Goal: Task Accomplishment & Management: Manage account settings

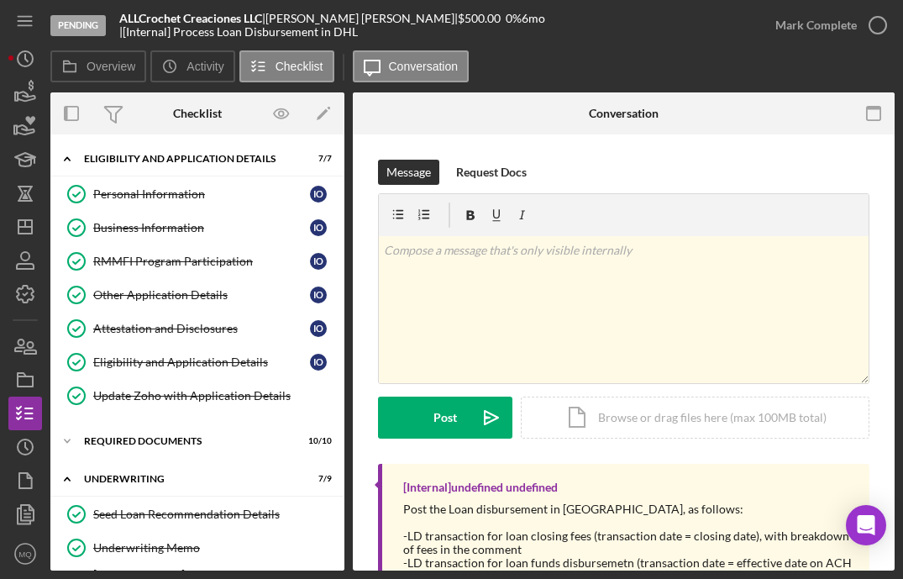
scroll to position [67, 0]
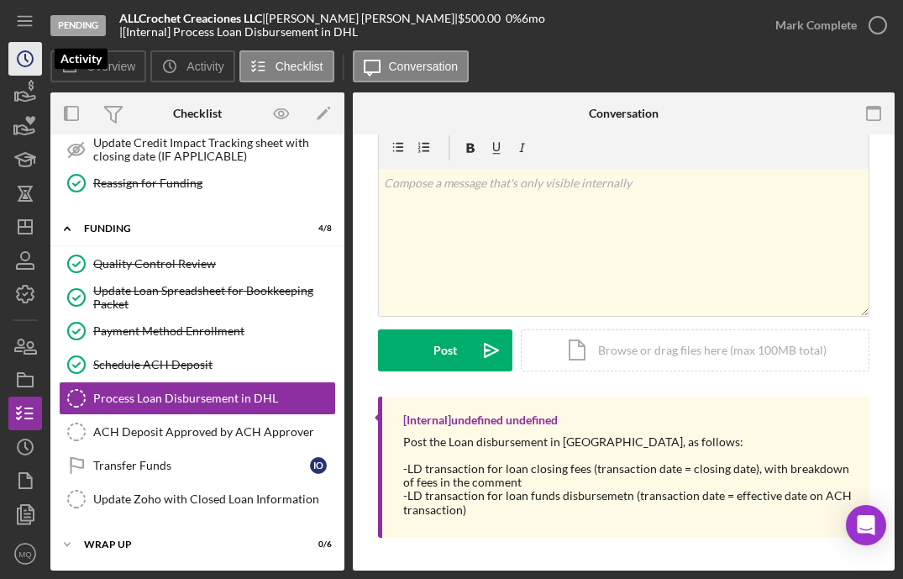
click at [29, 59] on icon "Icon/History" at bounding box center [25, 59] width 42 height 42
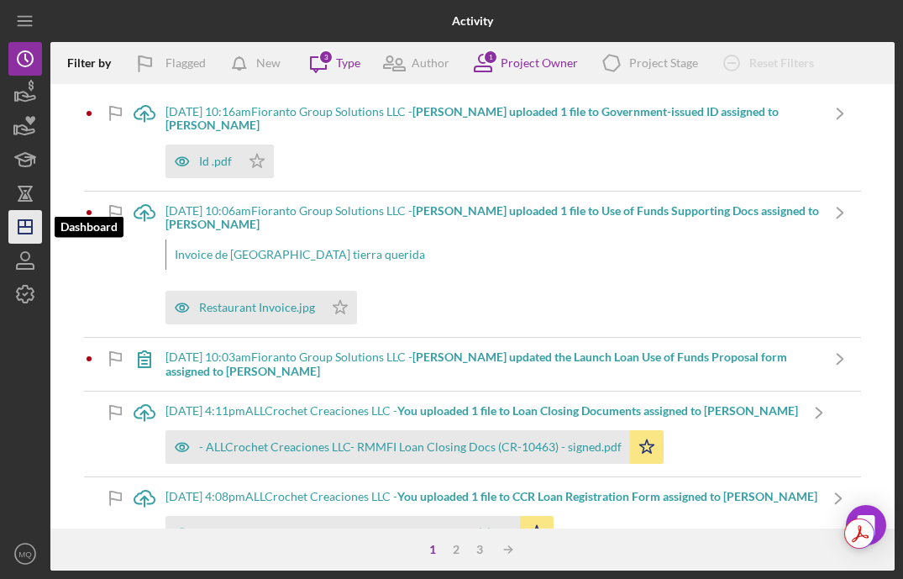
click at [28, 225] on icon "Icon/Dashboard" at bounding box center [25, 227] width 42 height 42
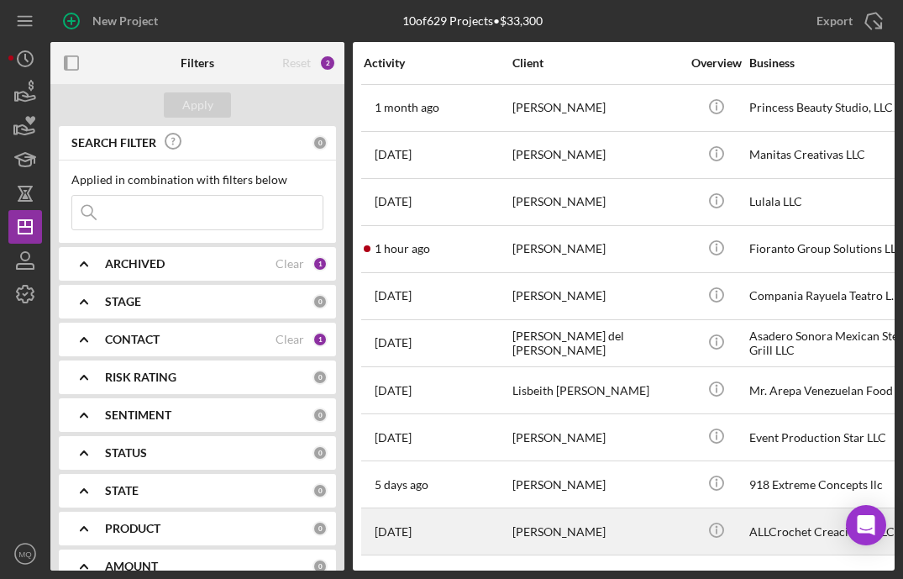
click at [647, 527] on div "[PERSON_NAME]" at bounding box center [597, 531] width 168 height 45
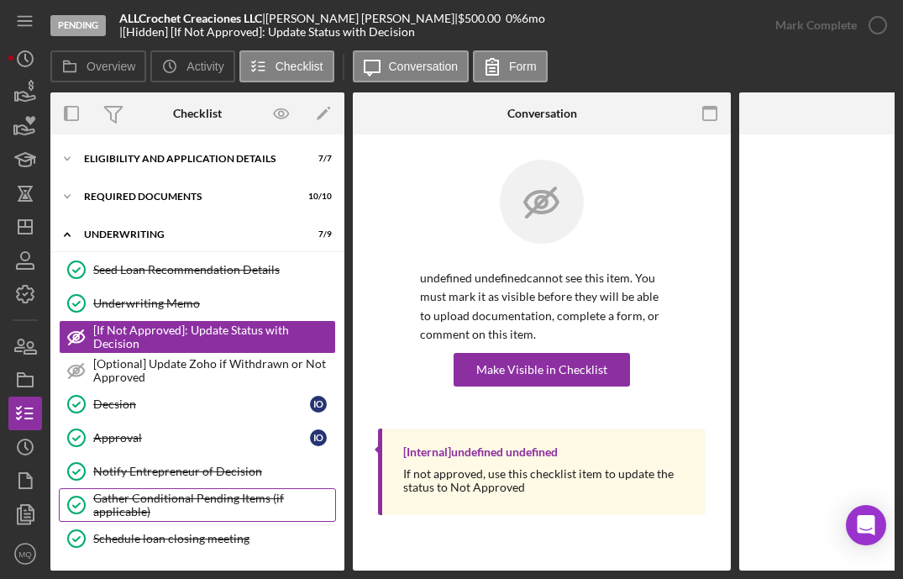
scroll to position [120, 0]
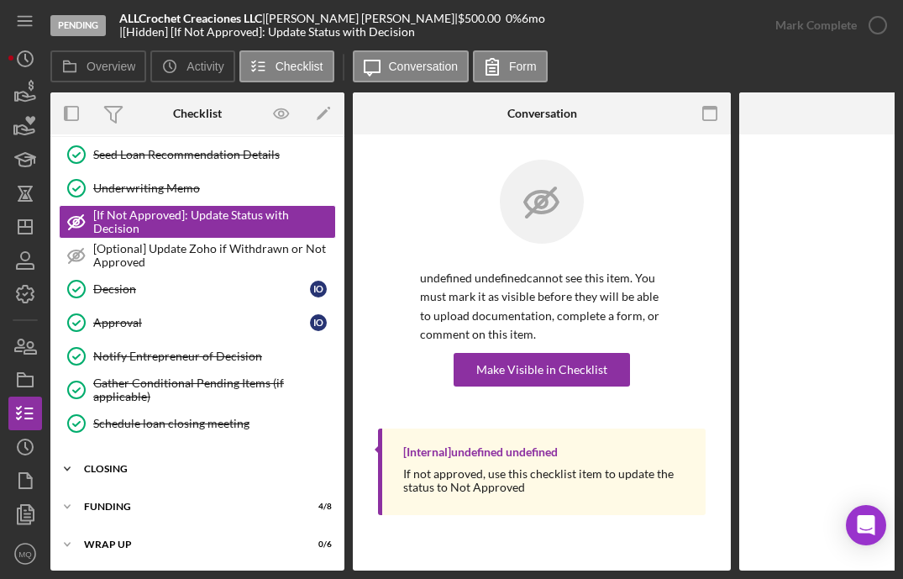
click at [131, 466] on div "closing" at bounding box center [204, 469] width 240 height 10
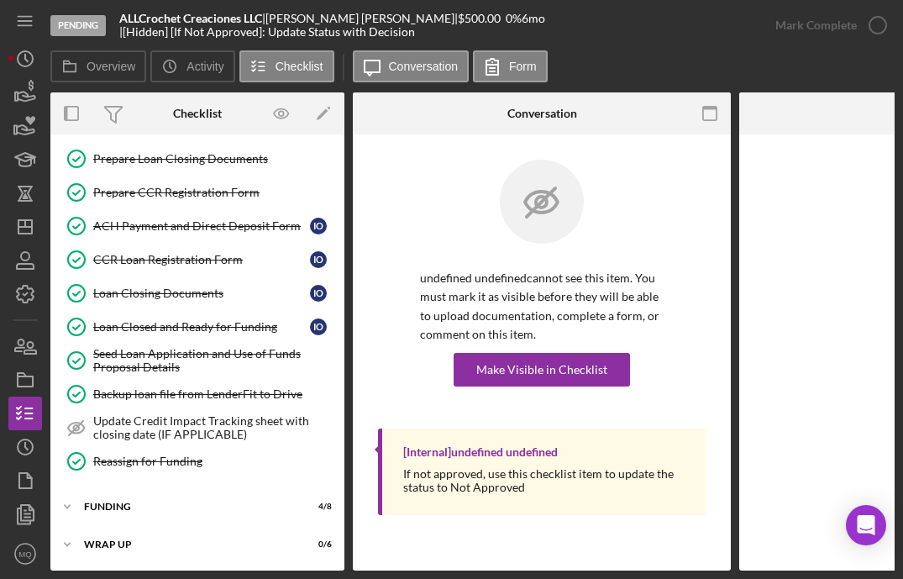
scroll to position [600, 0]
click at [135, 493] on div "Icon/Expander FUNDING 4 / 8" at bounding box center [197, 507] width 294 height 34
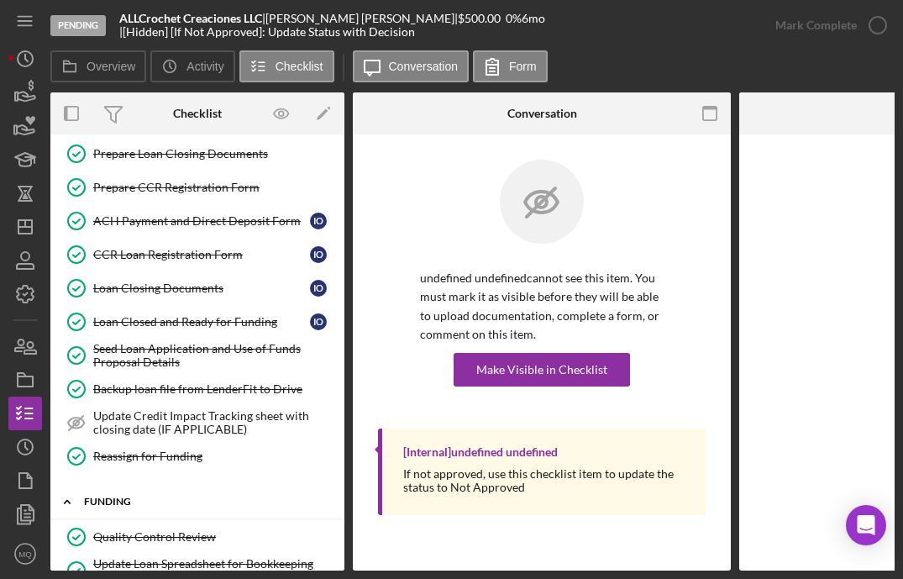
scroll to position [878, 0]
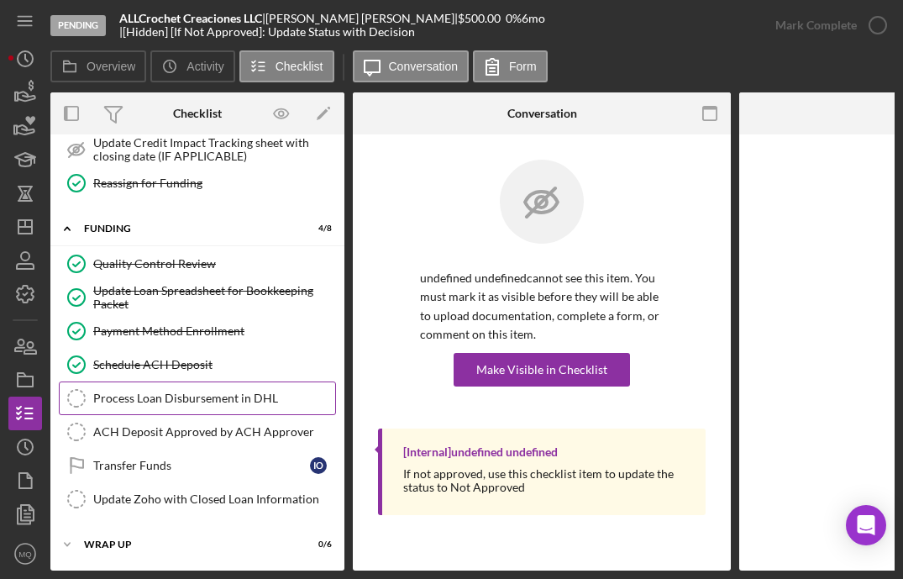
click at [231, 400] on link "Process Loan Disbursement in DHL Process Loan Disbursement in DHL" at bounding box center [197, 399] width 277 height 34
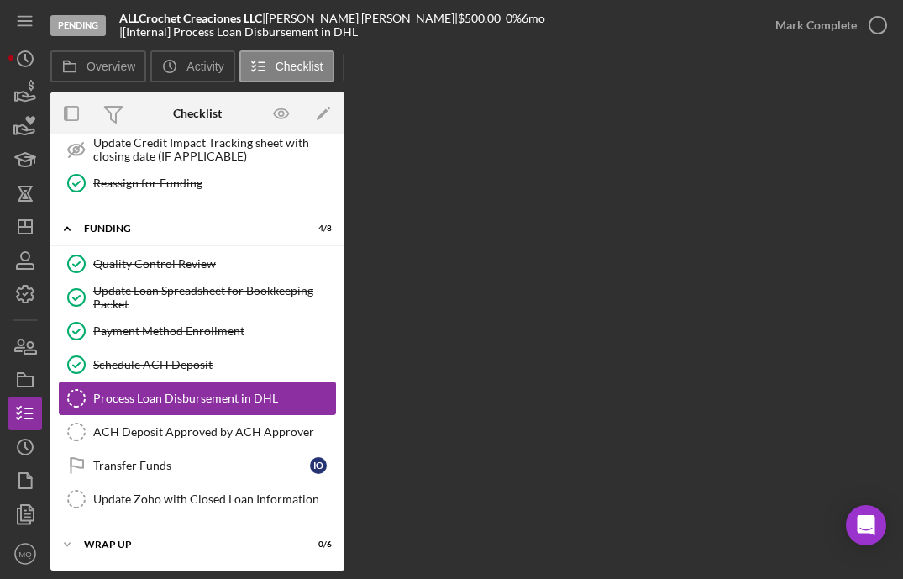
scroll to position [873, 0]
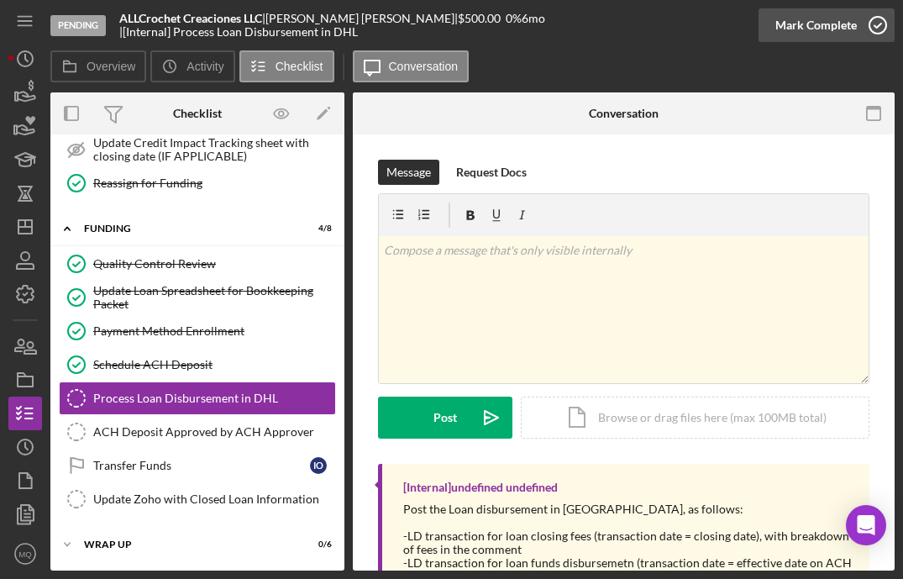
click at [879, 15] on icon "button" at bounding box center [878, 25] width 42 height 42
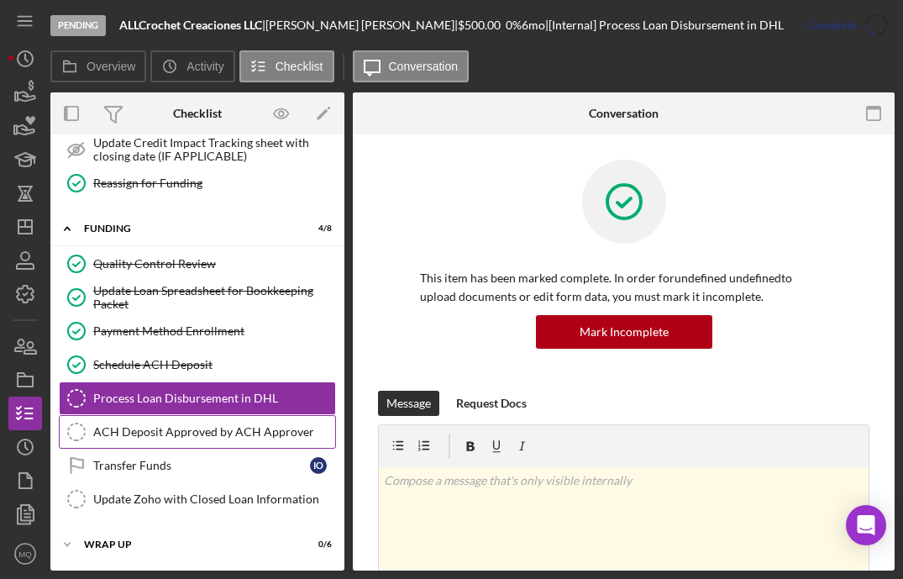
click at [249, 435] on div "ACH Deposit Approved by ACH Approver" at bounding box center [214, 431] width 242 height 13
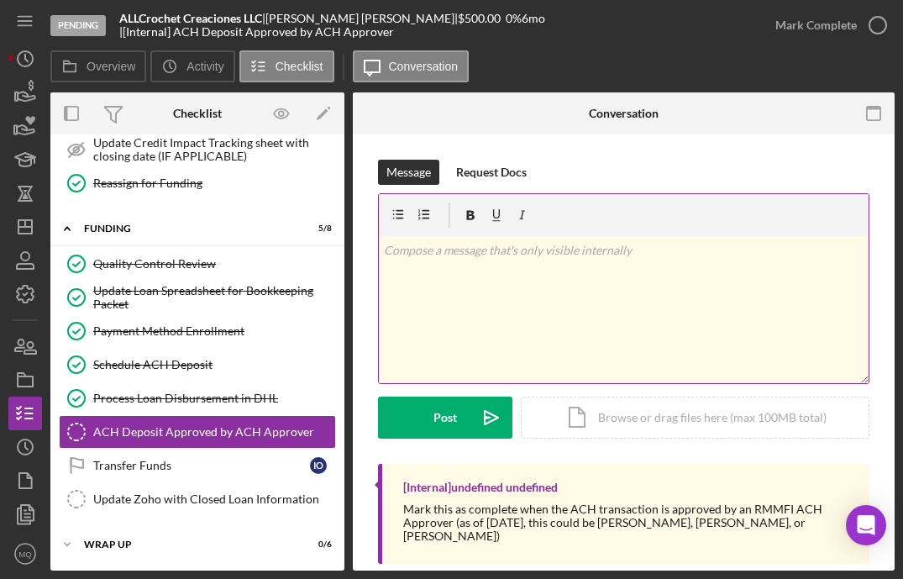
scroll to position [27, 0]
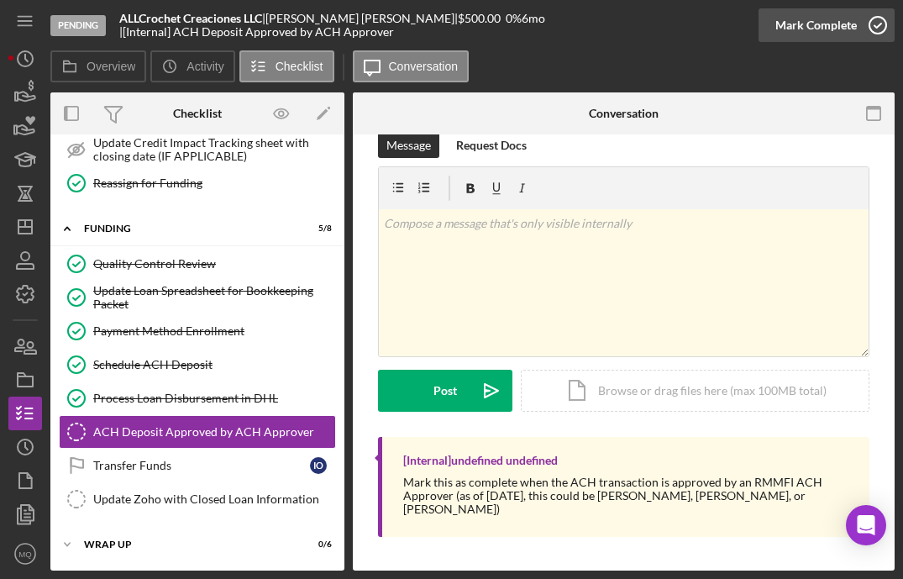
click at [887, 16] on icon "button" at bounding box center [878, 25] width 42 height 42
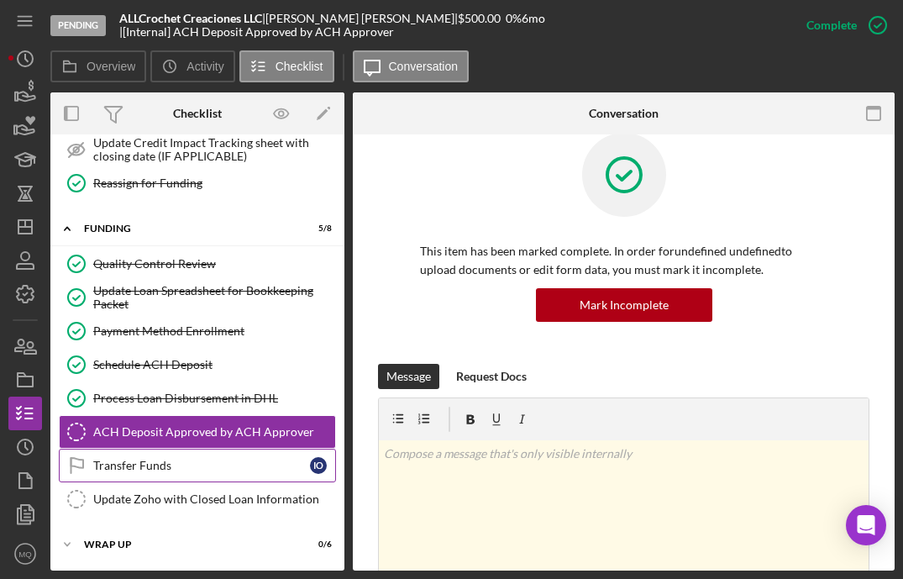
scroll to position [258, 0]
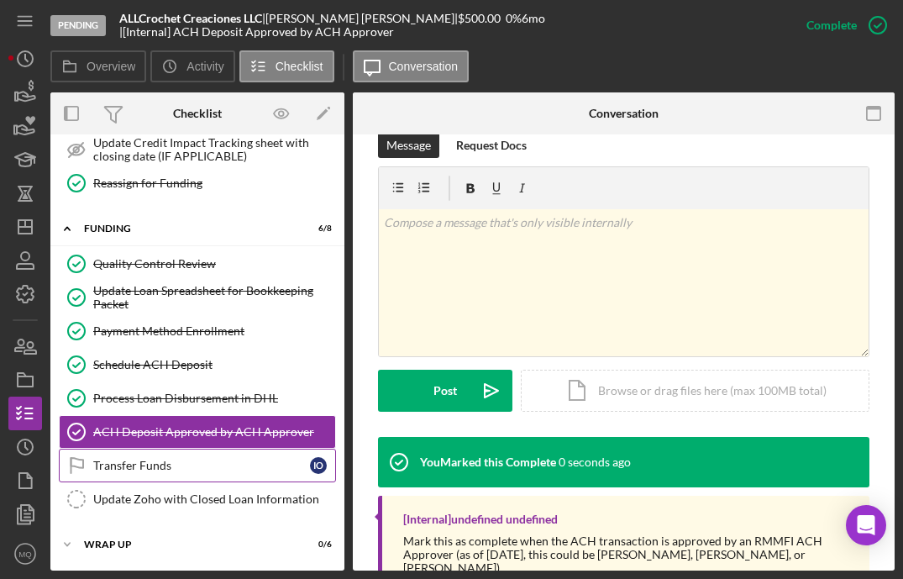
click at [271, 466] on div "Transfer Funds" at bounding box center [201, 465] width 217 height 13
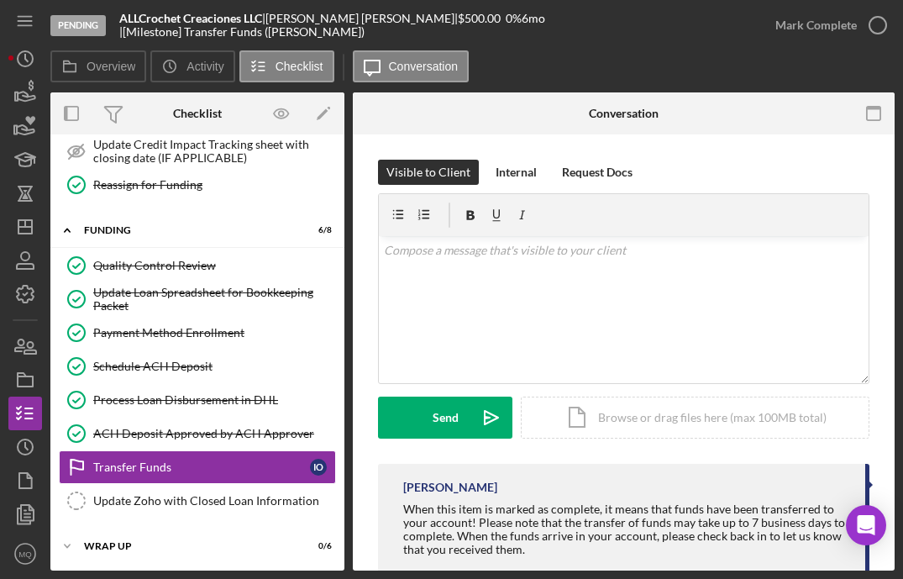
scroll to position [873, 0]
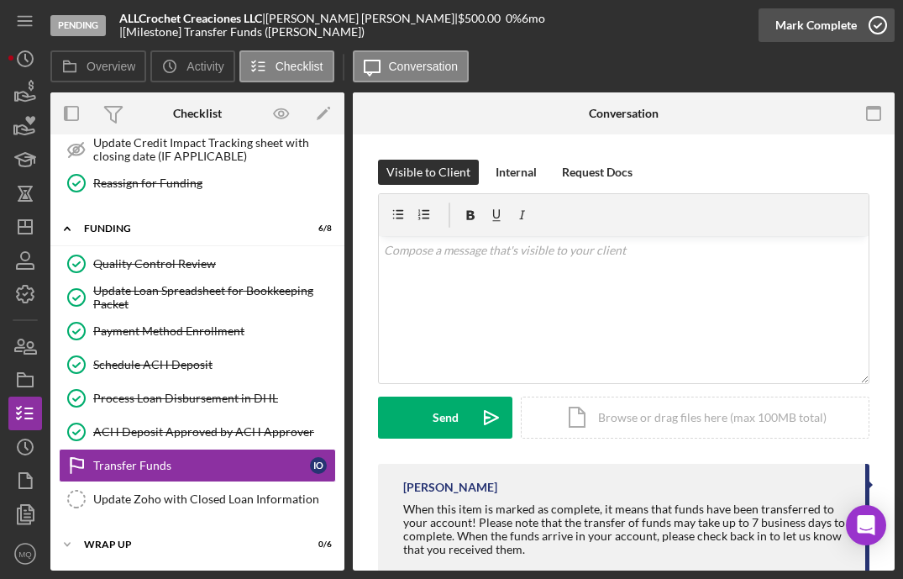
click at [875, 29] on icon "button" at bounding box center [878, 25] width 42 height 42
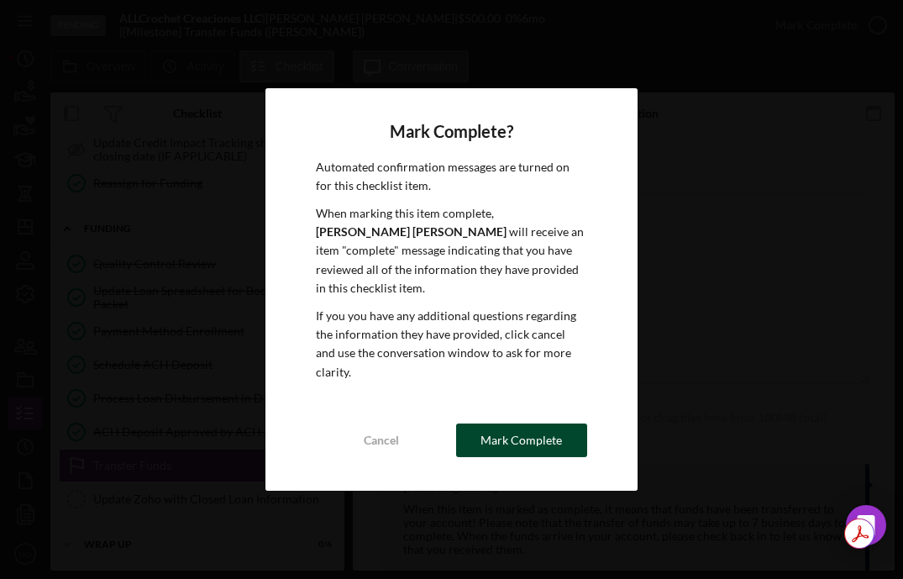
click at [516, 424] on div "Mark Complete" at bounding box center [522, 441] width 82 height 34
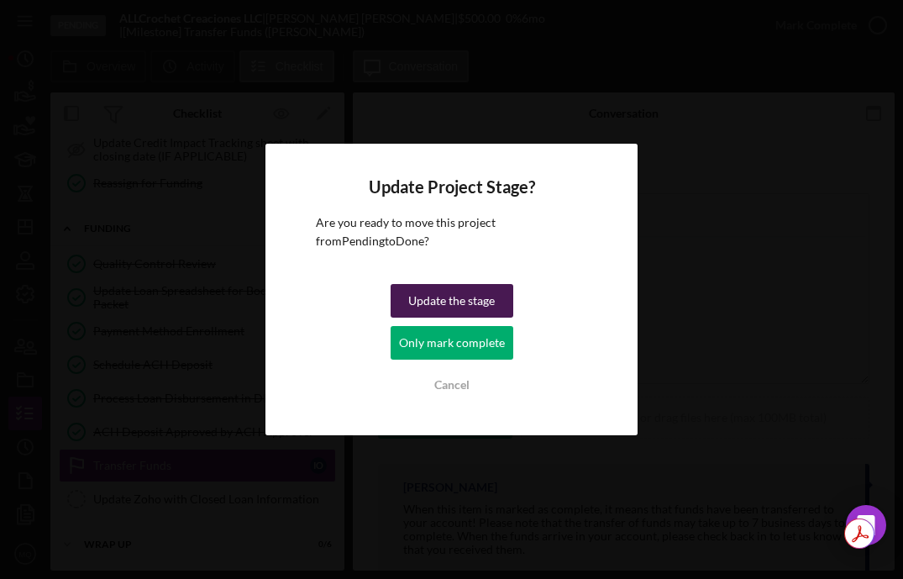
click at [461, 310] on div "Update the stage" at bounding box center [451, 301] width 87 height 34
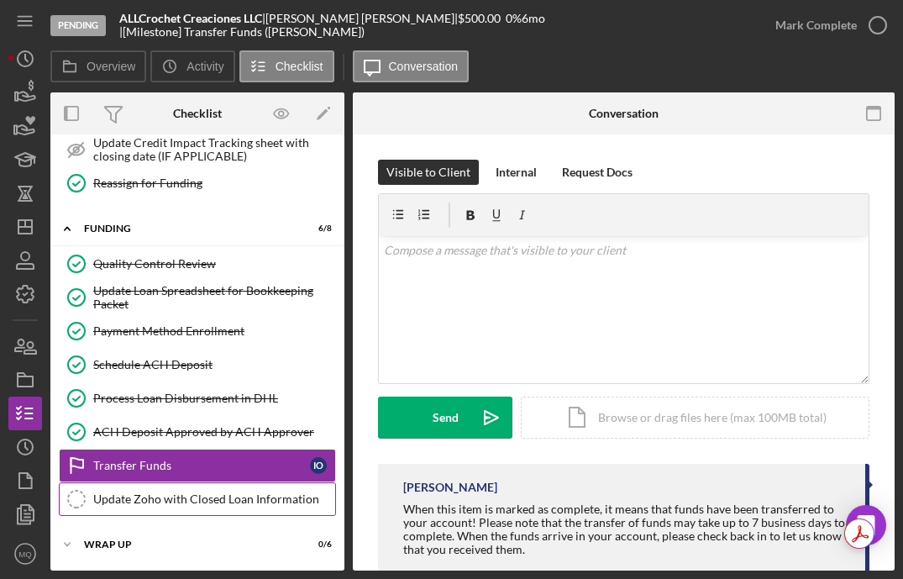
click at [208, 512] on link "Update Zoho with Closed Loan Information Update Zoho with Closed Loan Informati…" at bounding box center [197, 499] width 277 height 34
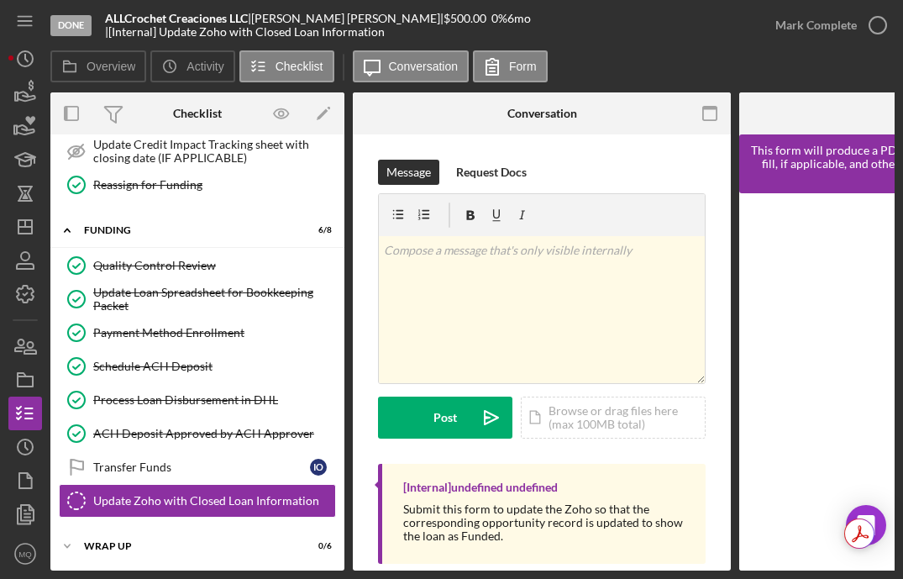
scroll to position [873, 0]
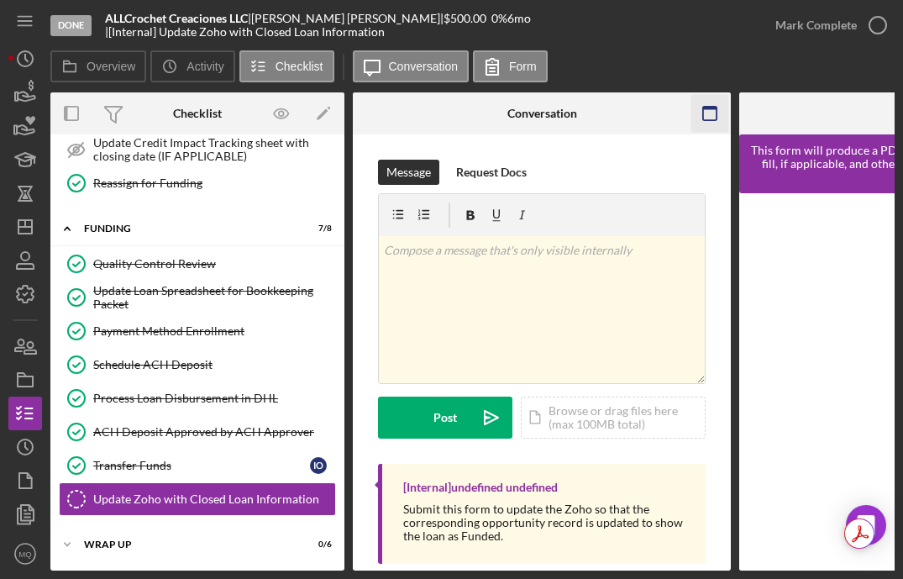
click at [710, 109] on icon "button" at bounding box center [711, 114] width 38 height 38
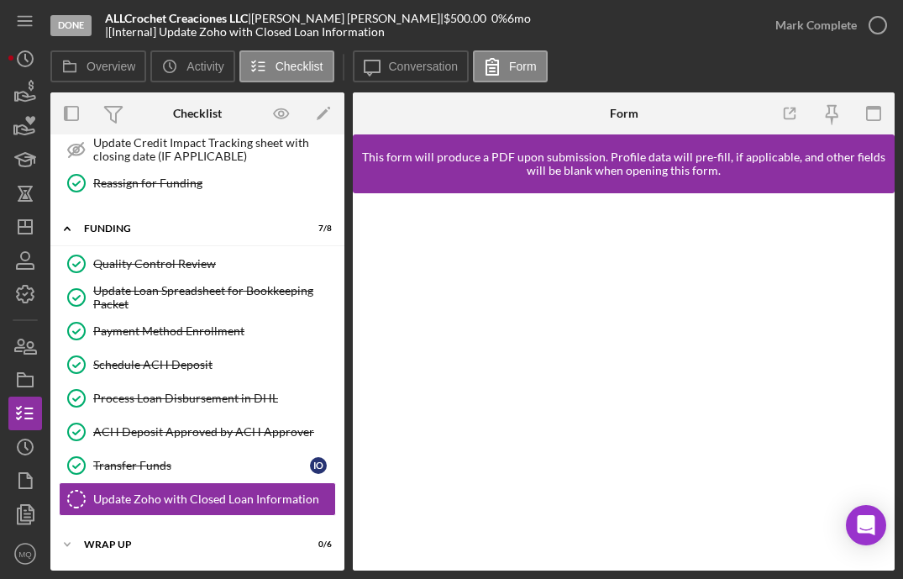
click at [880, 298] on div at bounding box center [624, 381] width 542 height 377
click at [190, 467] on div "Transfer Funds" at bounding box center [201, 465] width 217 height 13
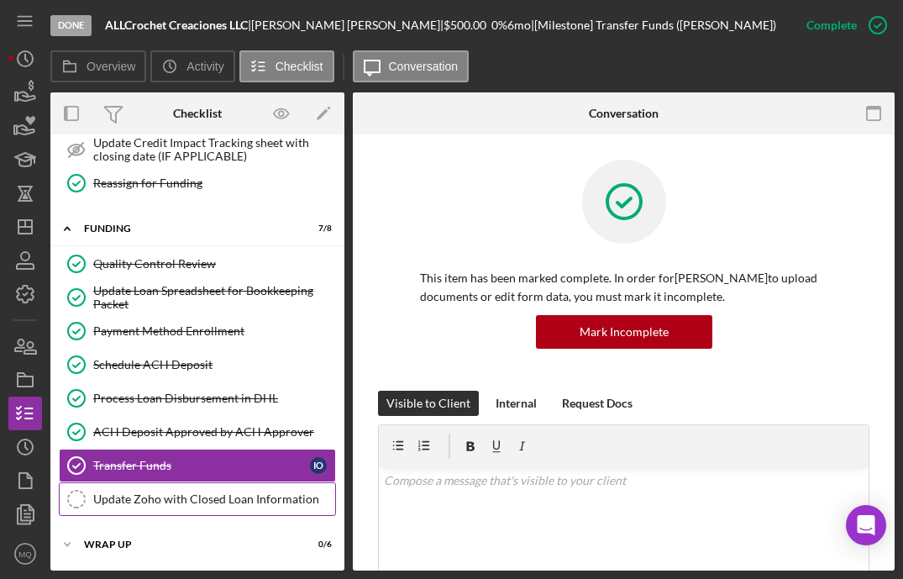
click at [199, 498] on div "Update Zoho with Closed Loan Information" at bounding box center [214, 498] width 242 height 13
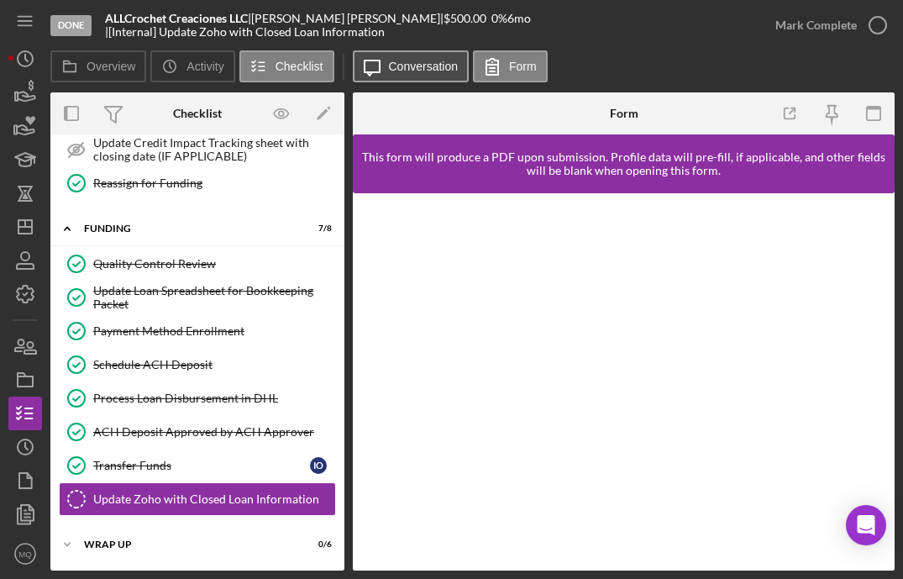
click at [437, 71] on label "Conversation" at bounding box center [424, 66] width 70 height 13
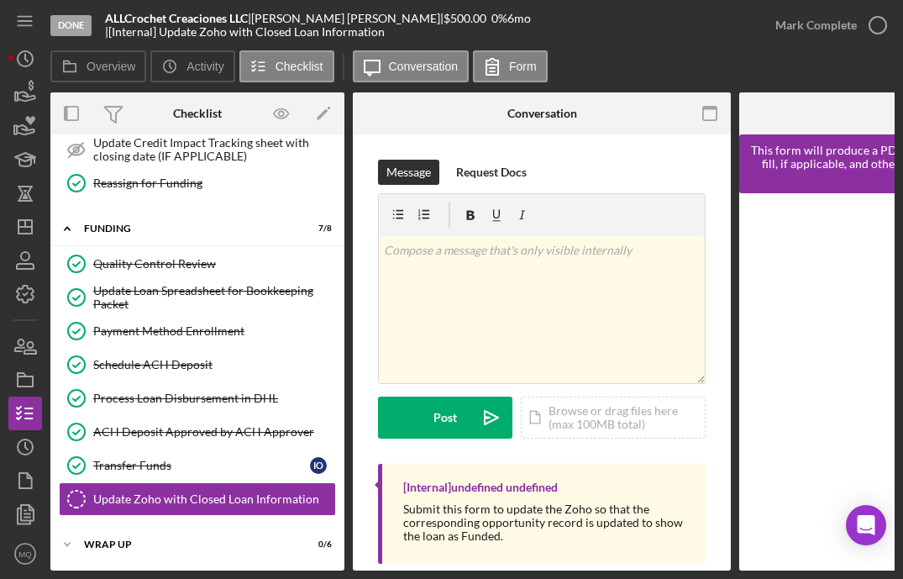
scroll to position [32, 0]
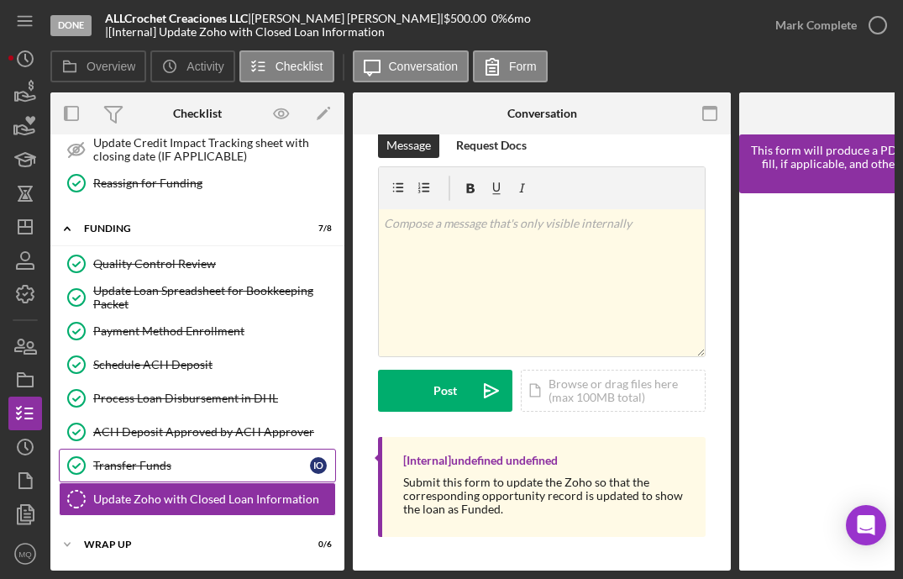
click at [225, 458] on link "Transfer Funds Transfer Funds I O" at bounding box center [197, 466] width 277 height 34
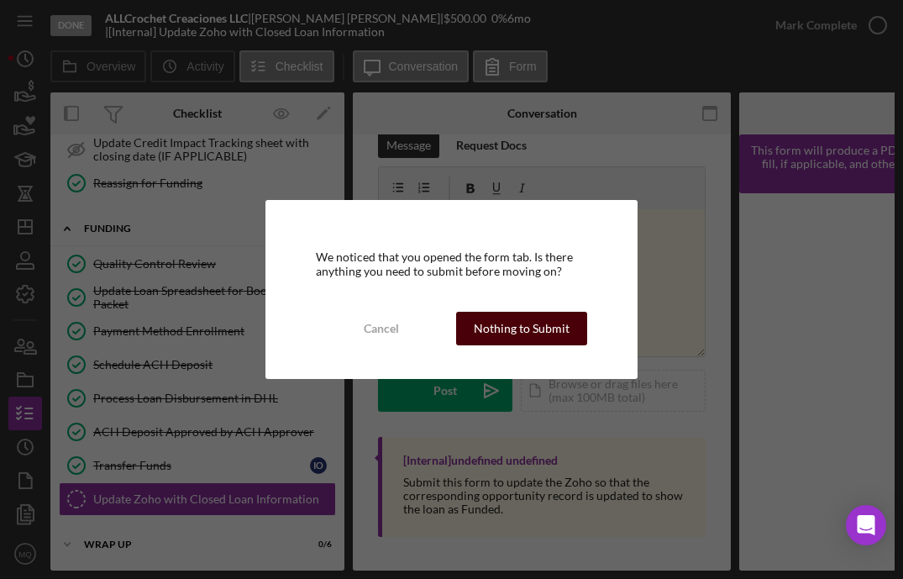
click at [545, 332] on div "Nothing to Submit" at bounding box center [522, 329] width 96 height 34
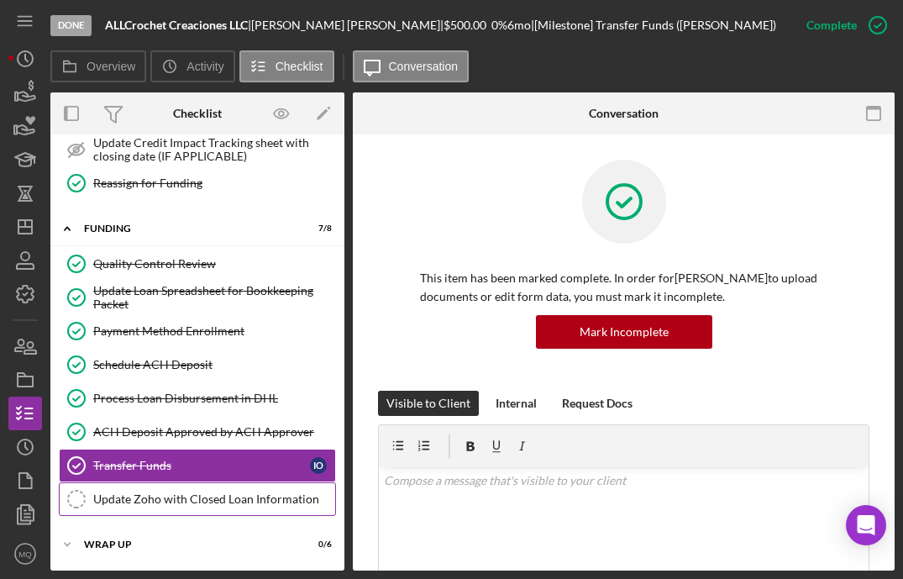
click at [233, 503] on div "Update Zoho with Closed Loan Information" at bounding box center [214, 498] width 242 height 13
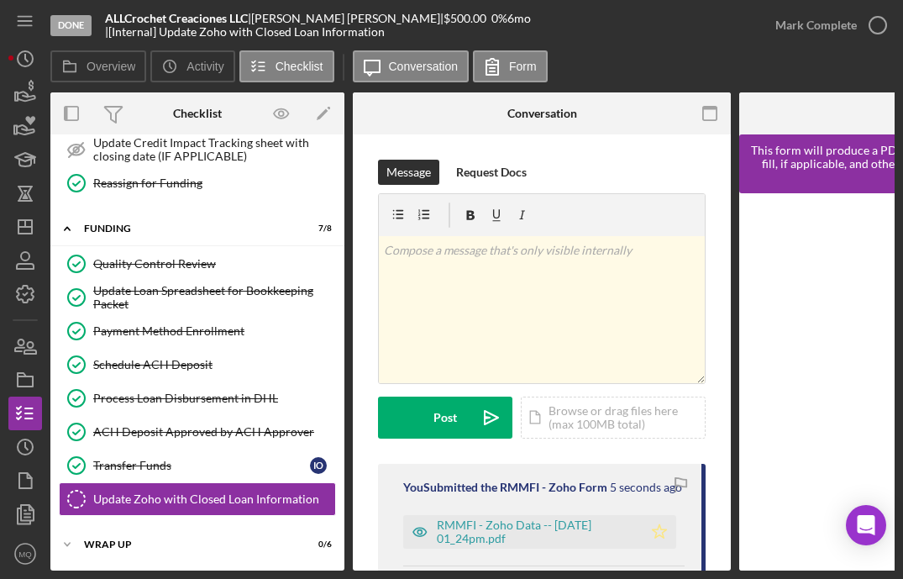
click at [657, 538] on polygon "button" at bounding box center [660, 530] width 14 height 13
click at [879, 38] on icon "button" at bounding box center [878, 25] width 42 height 42
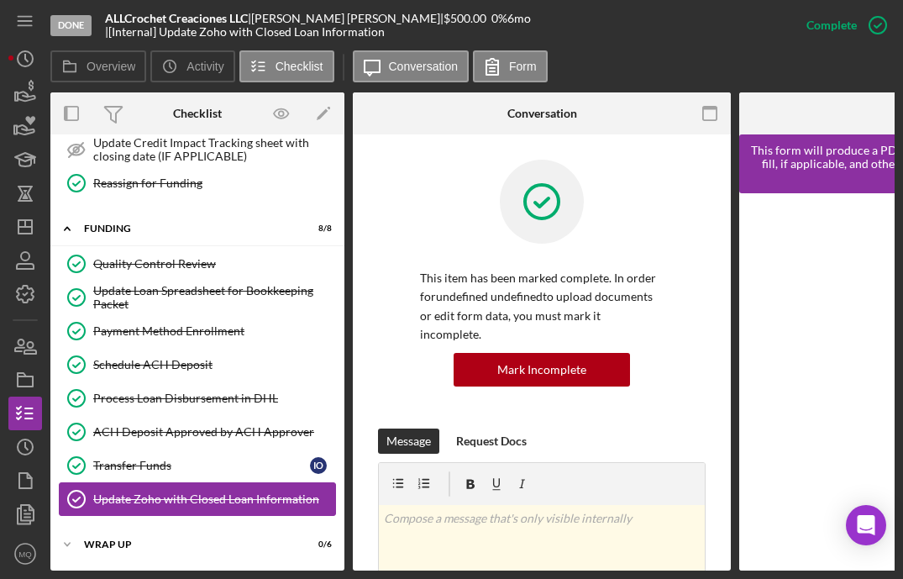
scroll to position [878, 0]
click at [113, 540] on div "WRAP UP" at bounding box center [204, 545] width 240 height 10
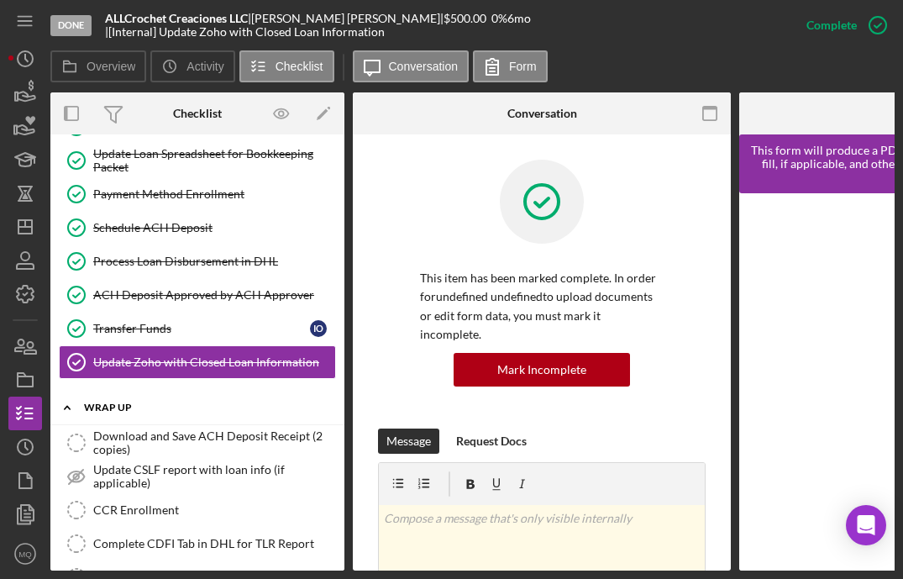
scroll to position [1089, 0]
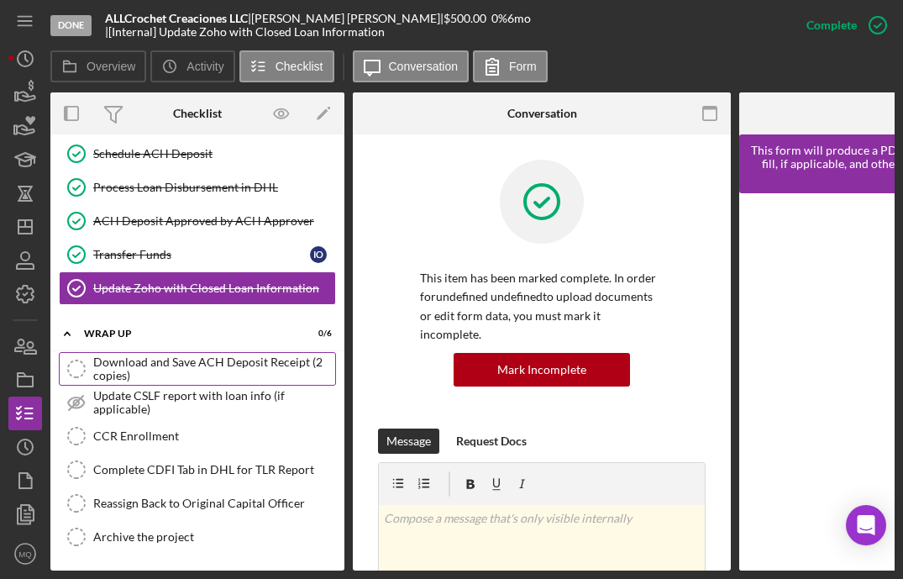
click at [236, 356] on div "Download and Save ACH Deposit Receipt (2 copies)" at bounding box center [214, 369] width 242 height 27
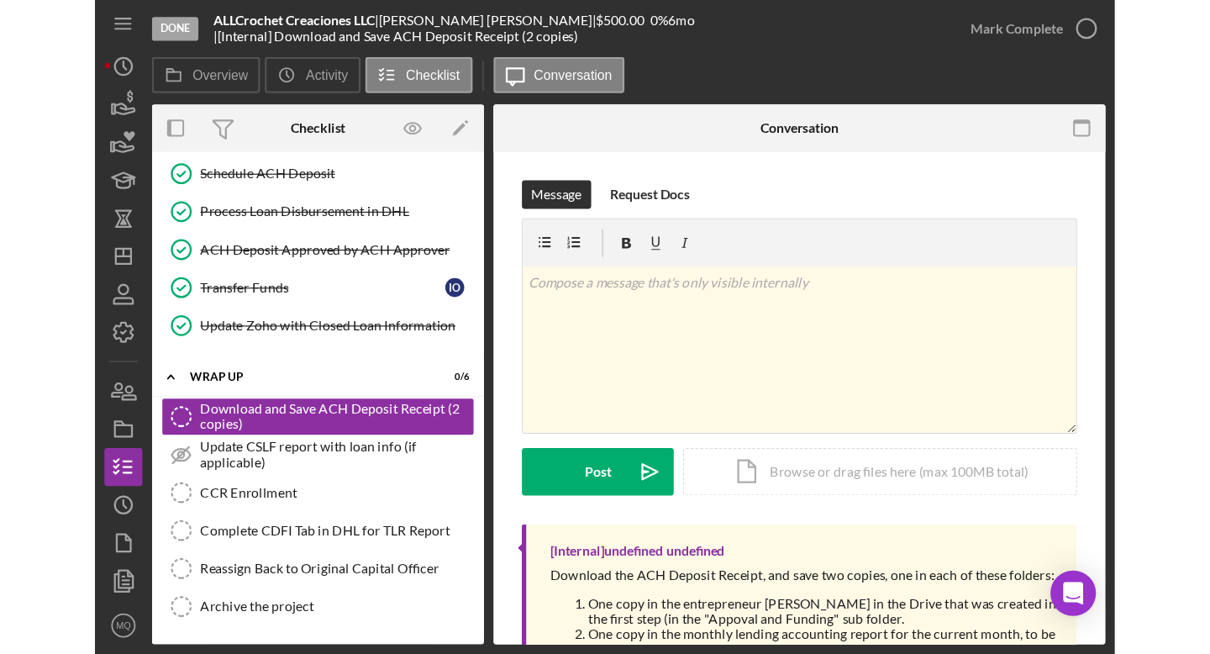
scroll to position [77, 0]
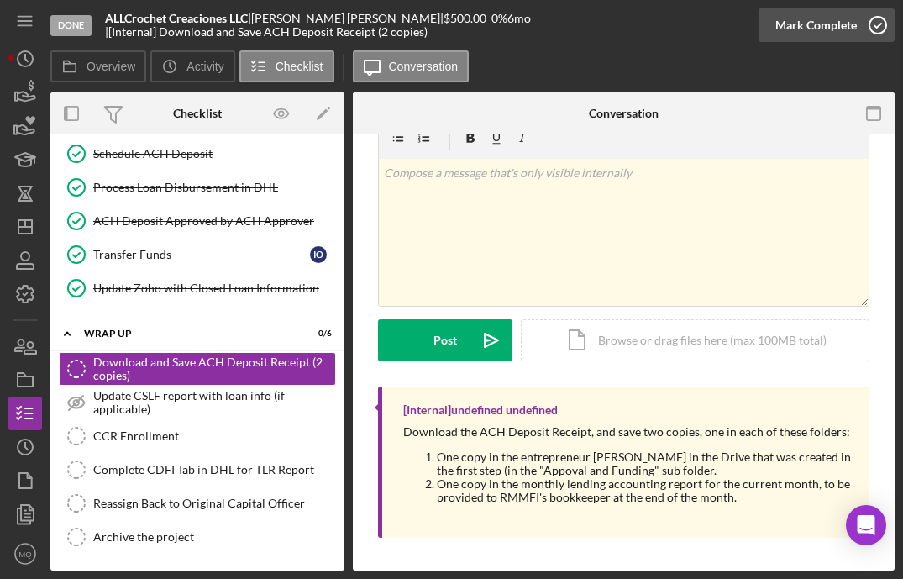
click at [881, 30] on icon "button" at bounding box center [878, 25] width 42 height 42
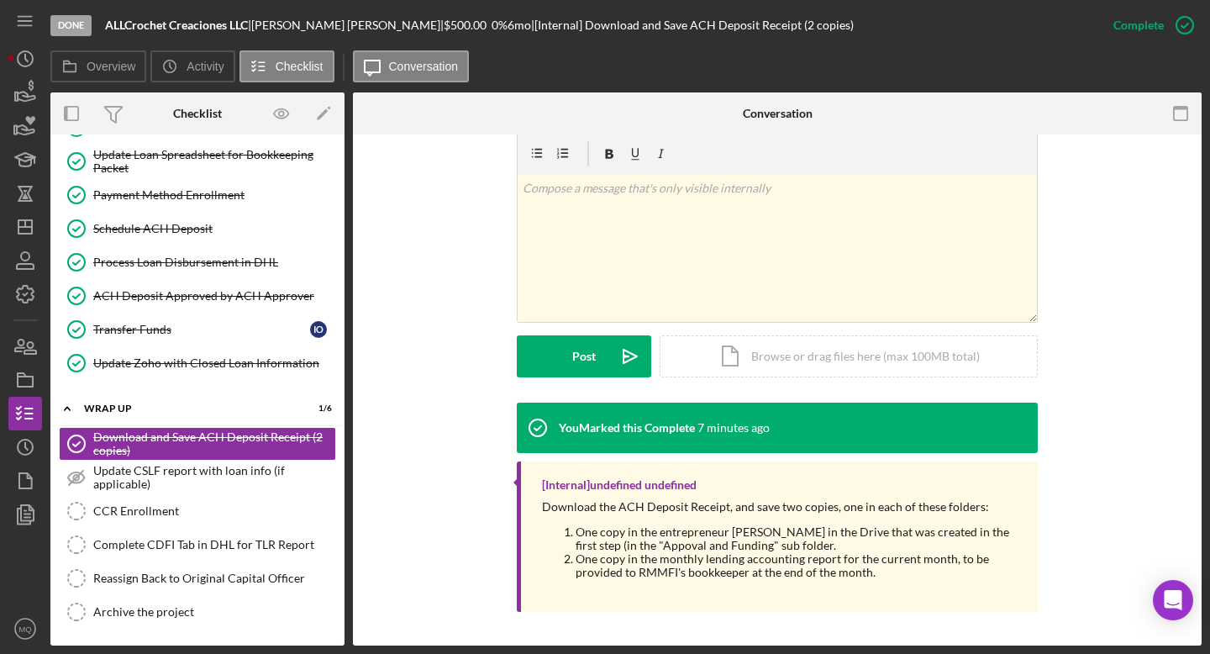
scroll to position [292, 0]
